Goal: Find specific fact: Find specific page/section

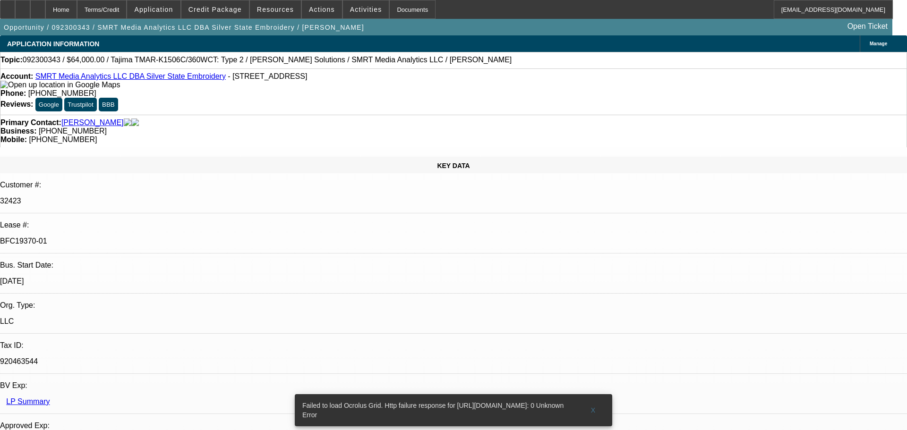
select select "0"
select select "2"
select select "0"
select select "6"
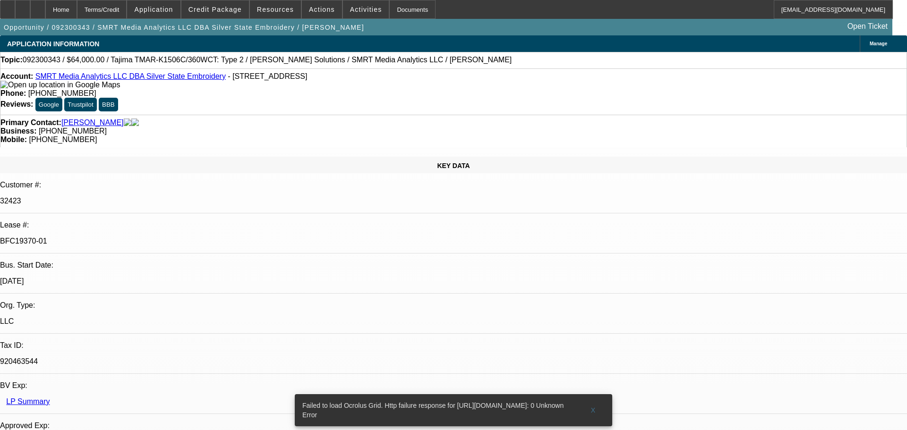
select select "0"
select select "2"
select select "0"
select select "6"
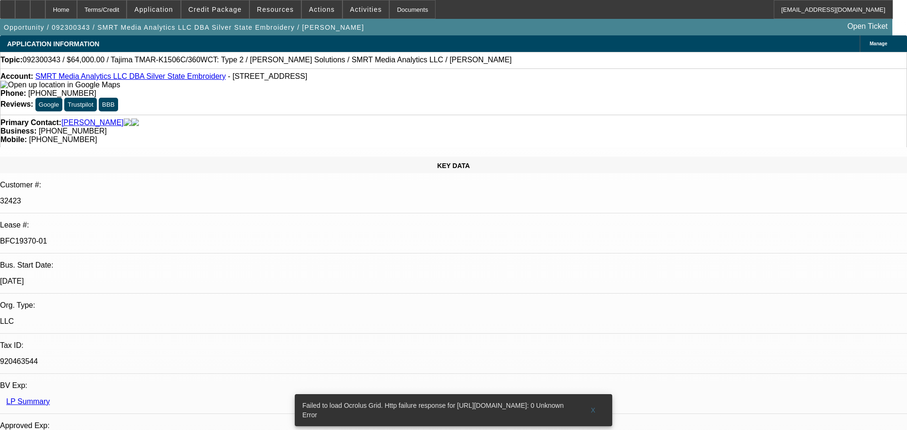
select select "0"
select select "2"
select select "0"
select select "6"
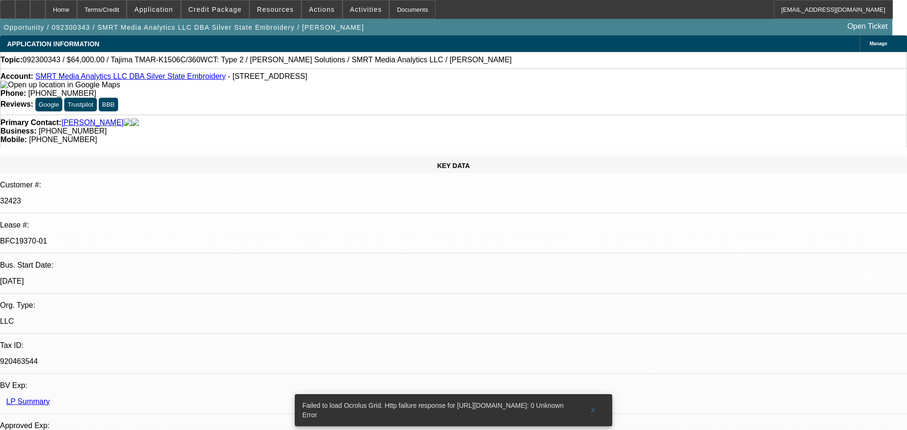
select select "0"
select select "2"
select select "0"
select select "6"
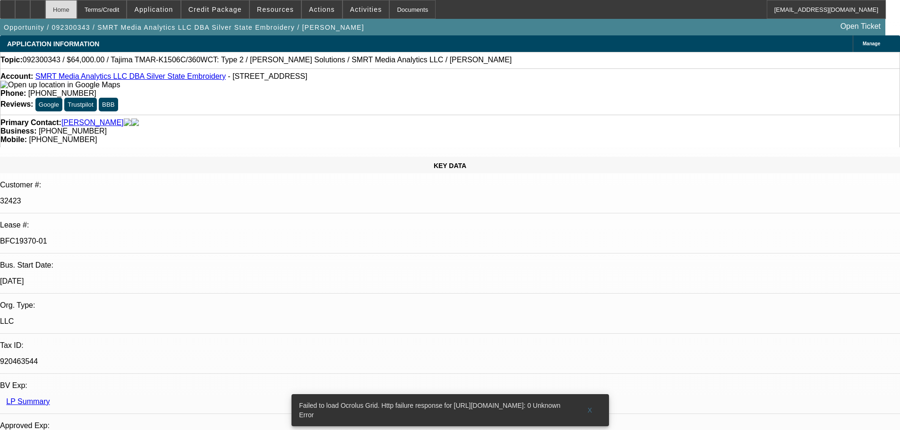
click at [71, 14] on div "Home" at bounding box center [61, 9] width 32 height 19
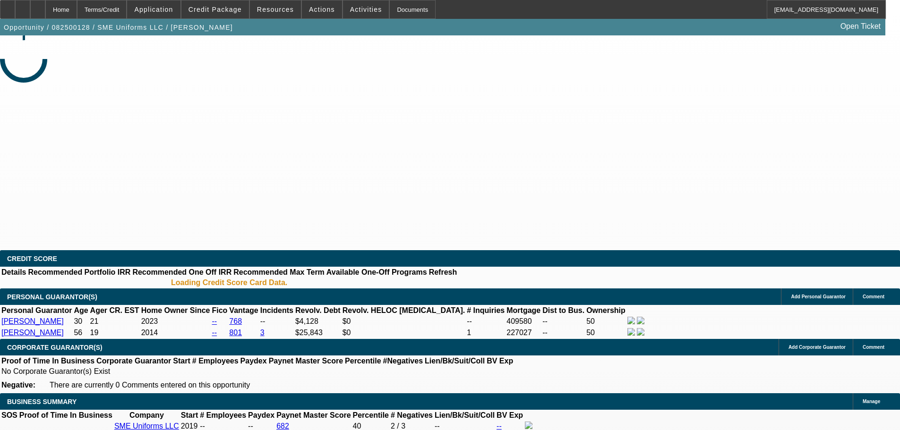
select select "0"
select select "2"
select select "0"
select select "2"
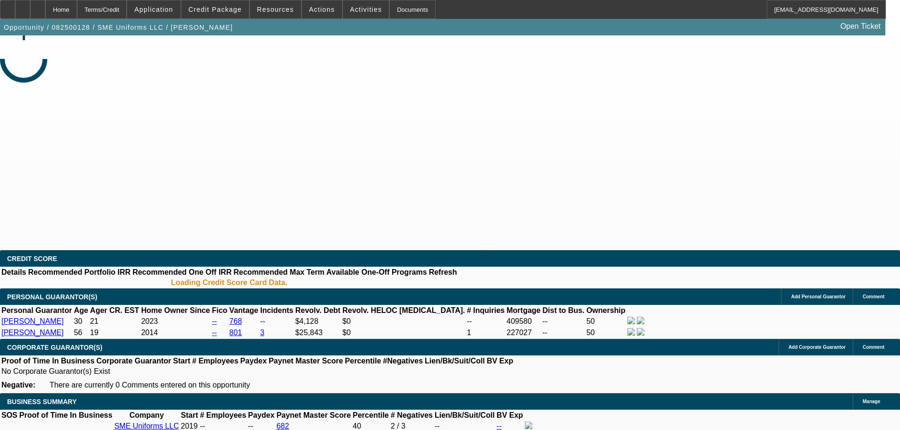
select select "0.1"
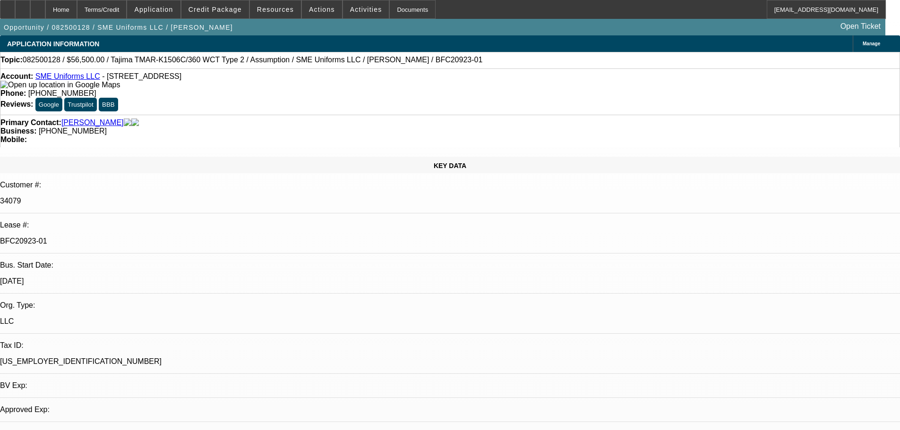
select select "1"
select select "2"
select select "1"
select select "2"
select select "6"
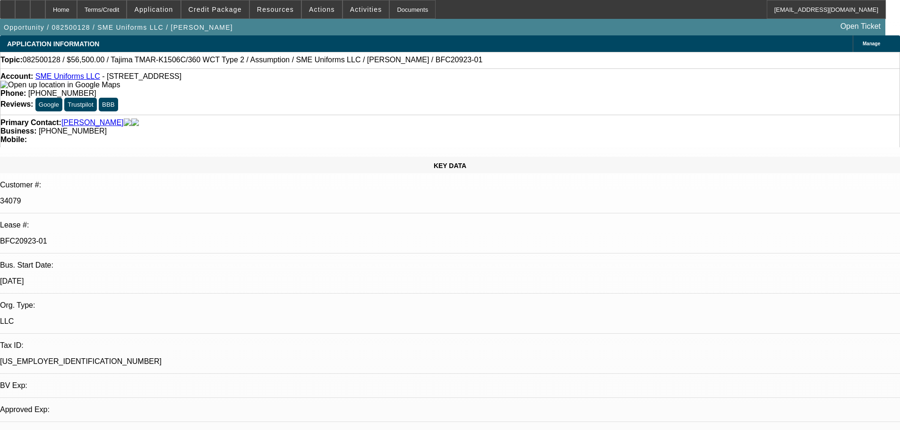
select select "4"
click at [136, 237] on p "BFC20923-01" at bounding box center [450, 241] width 900 height 9
copy p "BFC20923"
drag, startPoint x: 254, startPoint y: 61, endPoint x: 411, endPoint y: 63, distance: 156.9
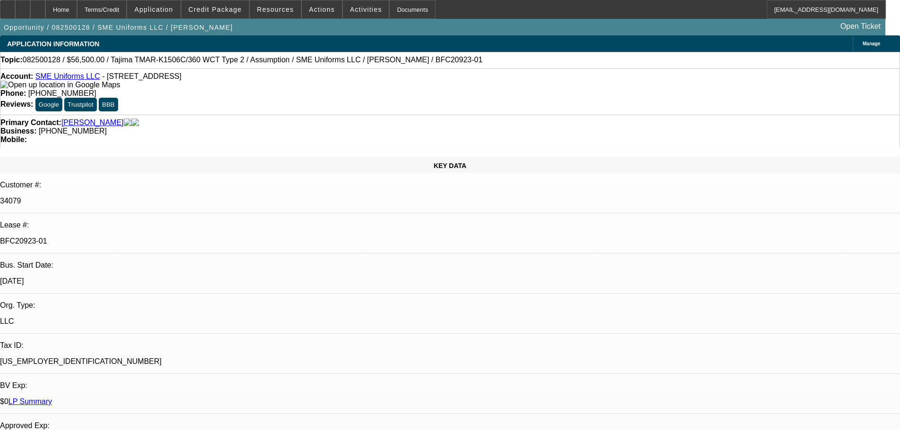
click at [411, 63] on div "Topic: 082500128 / $56,500.00 / Tajima TMAR-K1506C/360 WCT Type 2 / Assumption …" at bounding box center [449, 60] width 899 height 9
copy span "SME Uniforms LLC / [PERSON_NAME] / BFC20923-01"
select select "0"
select select "2"
select select "0"
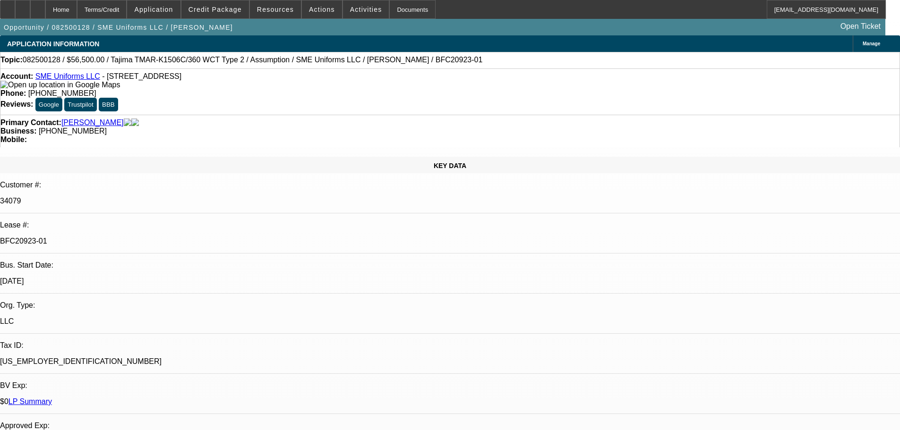
select select "0"
select select "2"
select select "0.1"
select select "1"
select select "2"
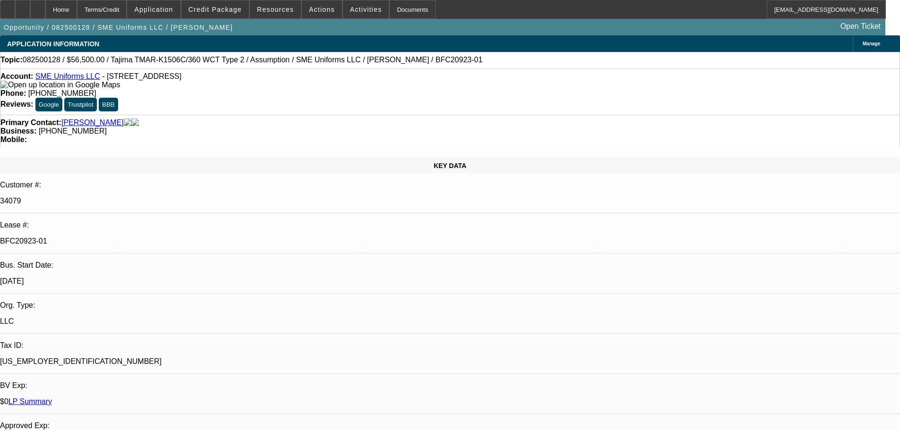
select select "6"
select select "1"
select select "2"
select select "4"
drag, startPoint x: 155, startPoint y: 163, endPoint x: 99, endPoint y: 164, distance: 55.8
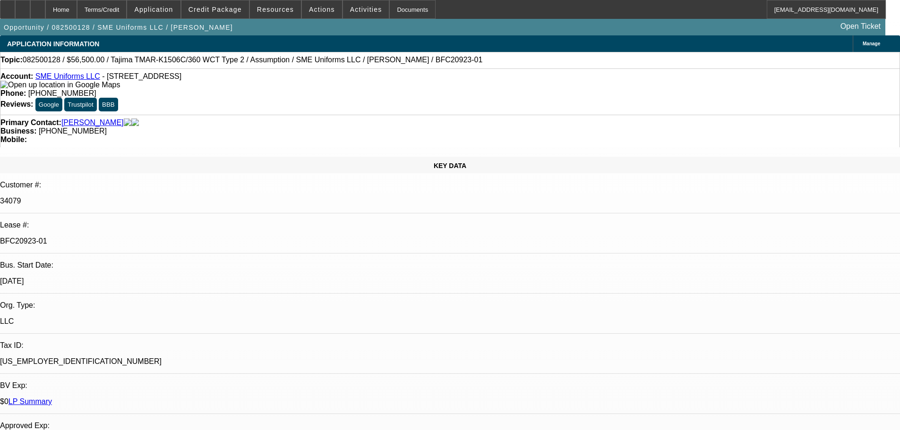
click at [99, 221] on div "Lease #: BFC20923-01" at bounding box center [450, 237] width 900 height 33
copy div "BFC20923-01"
